Goal: Task Accomplishment & Management: Manage account settings

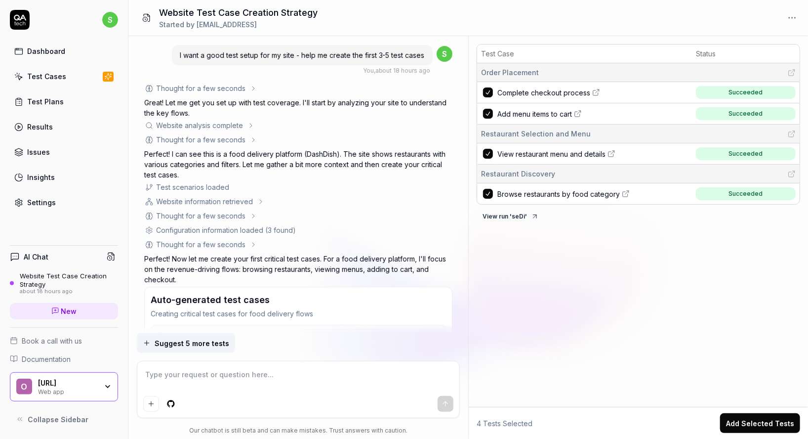
click at [109, 20] on html "s Dashboard Test Cases Test Plans Results Issues Insights Settings AI Chat Webs…" at bounding box center [404, 219] width 808 height 439
type textarea "*"
click at [58, 64] on span "Profile" at bounding box center [65, 65] width 98 height 10
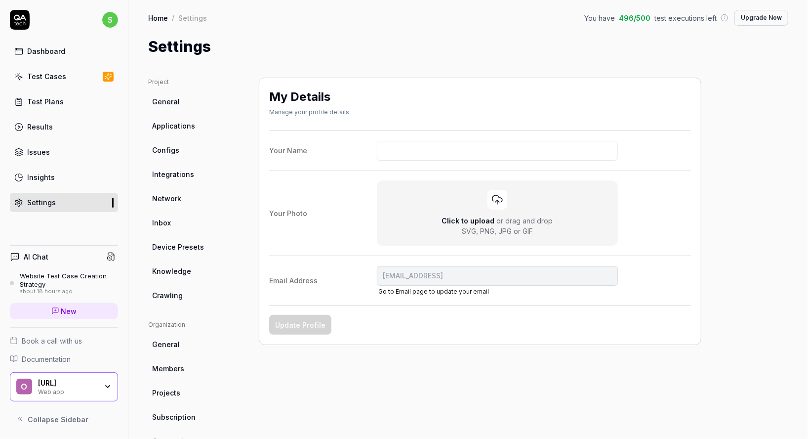
click at [172, 369] on html "s Dashboard Test Cases Test Plans Results Issues Insights Settings AI Chat Webs…" at bounding box center [404, 219] width 808 height 439
click at [172, 369] on span "Members" at bounding box center [168, 368] width 32 height 10
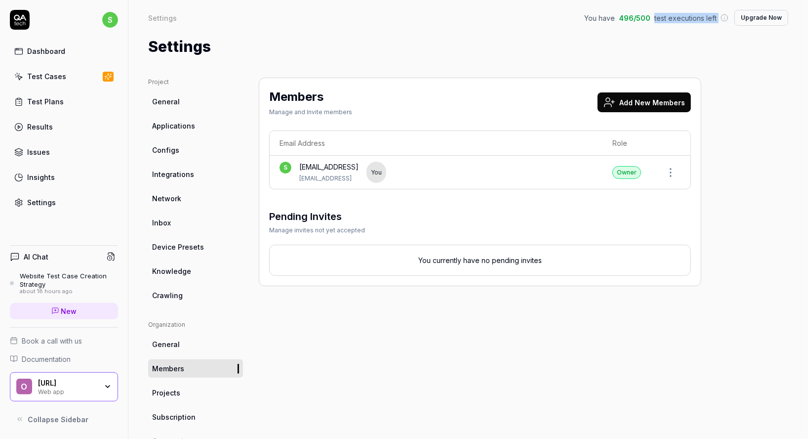
drag, startPoint x: 694, startPoint y: 17, endPoint x: 656, endPoint y: 17, distance: 37.6
click at [656, 17] on div "You have 496 / 500 test executions left" at bounding box center [657, 18] width 144 height 10
click at [627, 15] on span "496 / 500" at bounding box center [635, 18] width 32 height 10
drag, startPoint x: 637, startPoint y: 16, endPoint x: 623, endPoint y: 18, distance: 13.9
click at [623, 18] on div "You have 496 / 500 test executions left" at bounding box center [657, 18] width 144 height 10
